Goal: Task Accomplishment & Management: Manage account settings

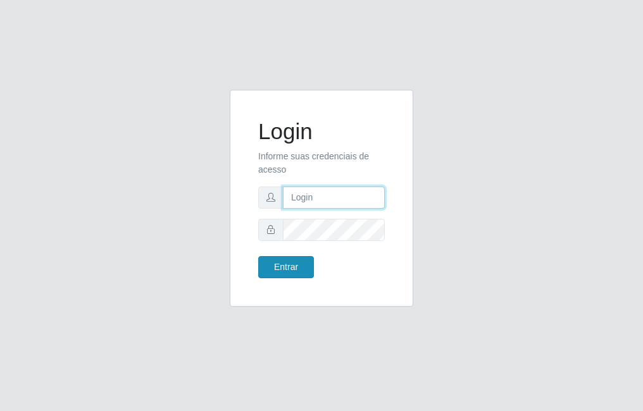
type input "raiane@B7"
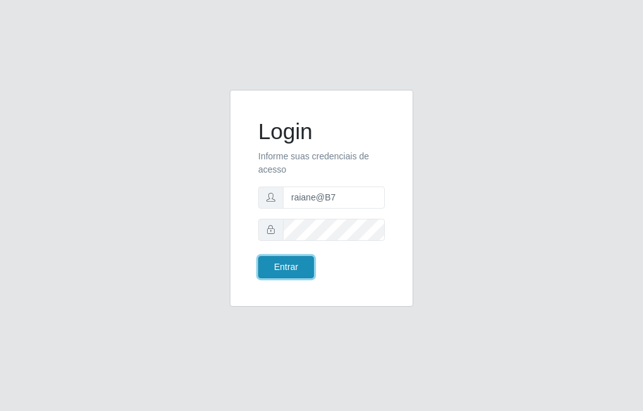
click at [301, 270] on button "Entrar" at bounding box center [286, 267] width 56 height 22
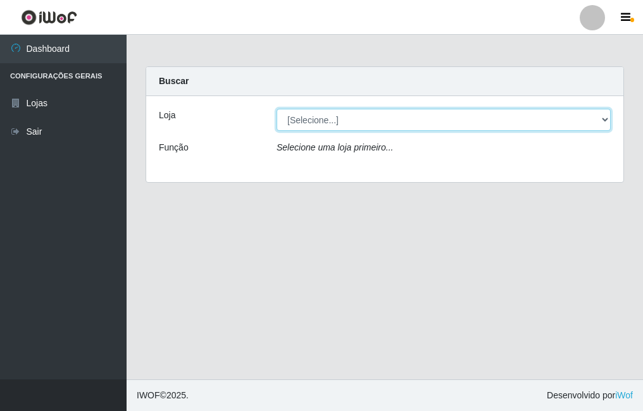
click at [465, 116] on select "[Selecione...] Bemais Supermercados - B7 Oitizeiro" at bounding box center [444, 120] width 334 height 22
select select "411"
click at [277, 109] on select "[Selecione...] Bemais Supermercados - B7 Oitizeiro" at bounding box center [444, 120] width 334 height 22
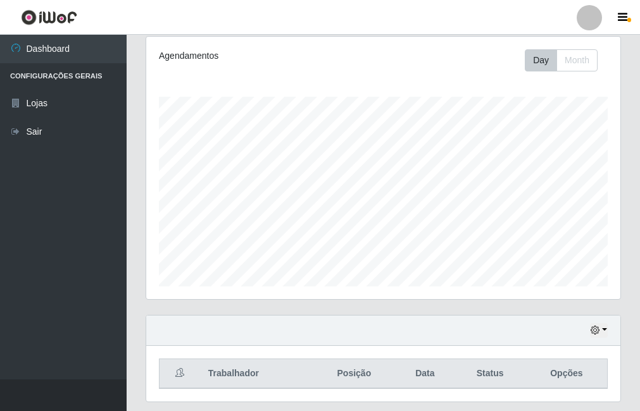
scroll to position [204, 0]
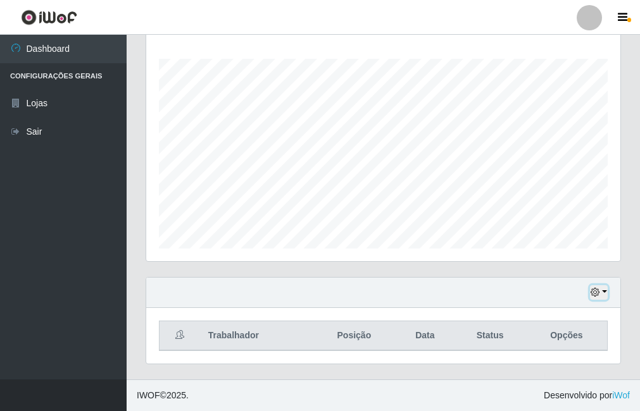
click at [597, 292] on icon "button" at bounding box center [594, 292] width 9 height 9
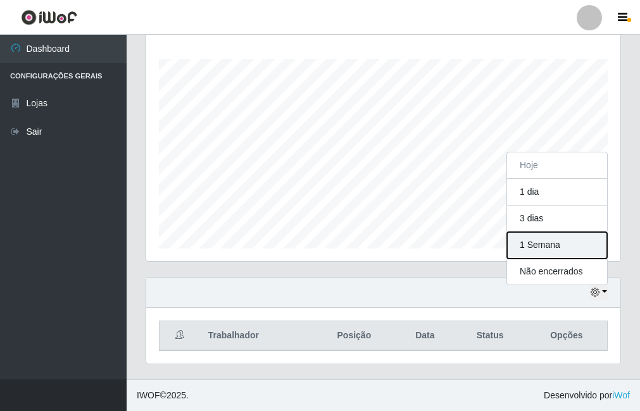
click at [559, 244] on button "1 Semana" at bounding box center [557, 245] width 100 height 27
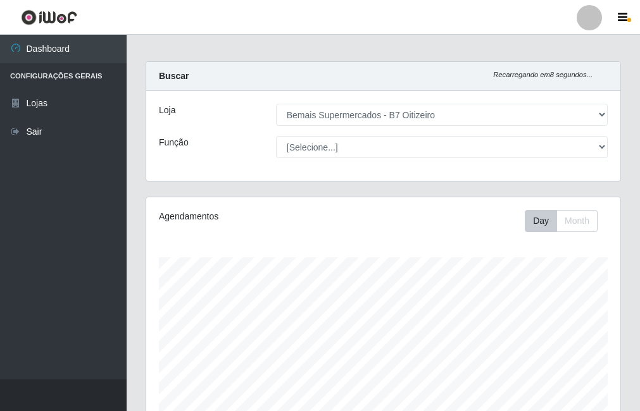
scroll to position [0, 0]
